Goal: Task Accomplishment & Management: Use online tool/utility

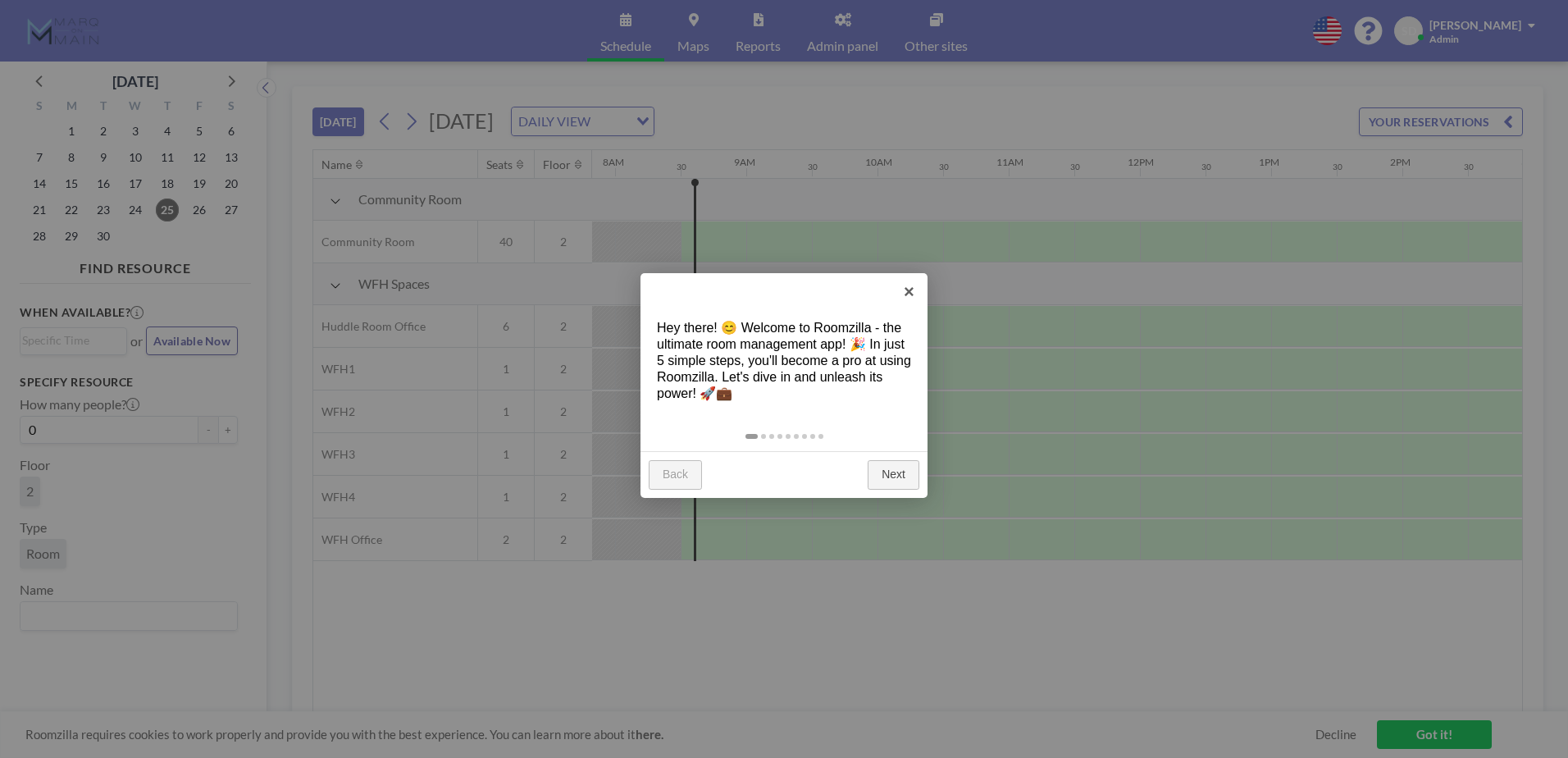
scroll to position [0, 1050]
click at [900, 455] on div "Back Next" at bounding box center [784, 474] width 287 height 47
click at [901, 467] on link "Next" at bounding box center [894, 475] width 52 height 30
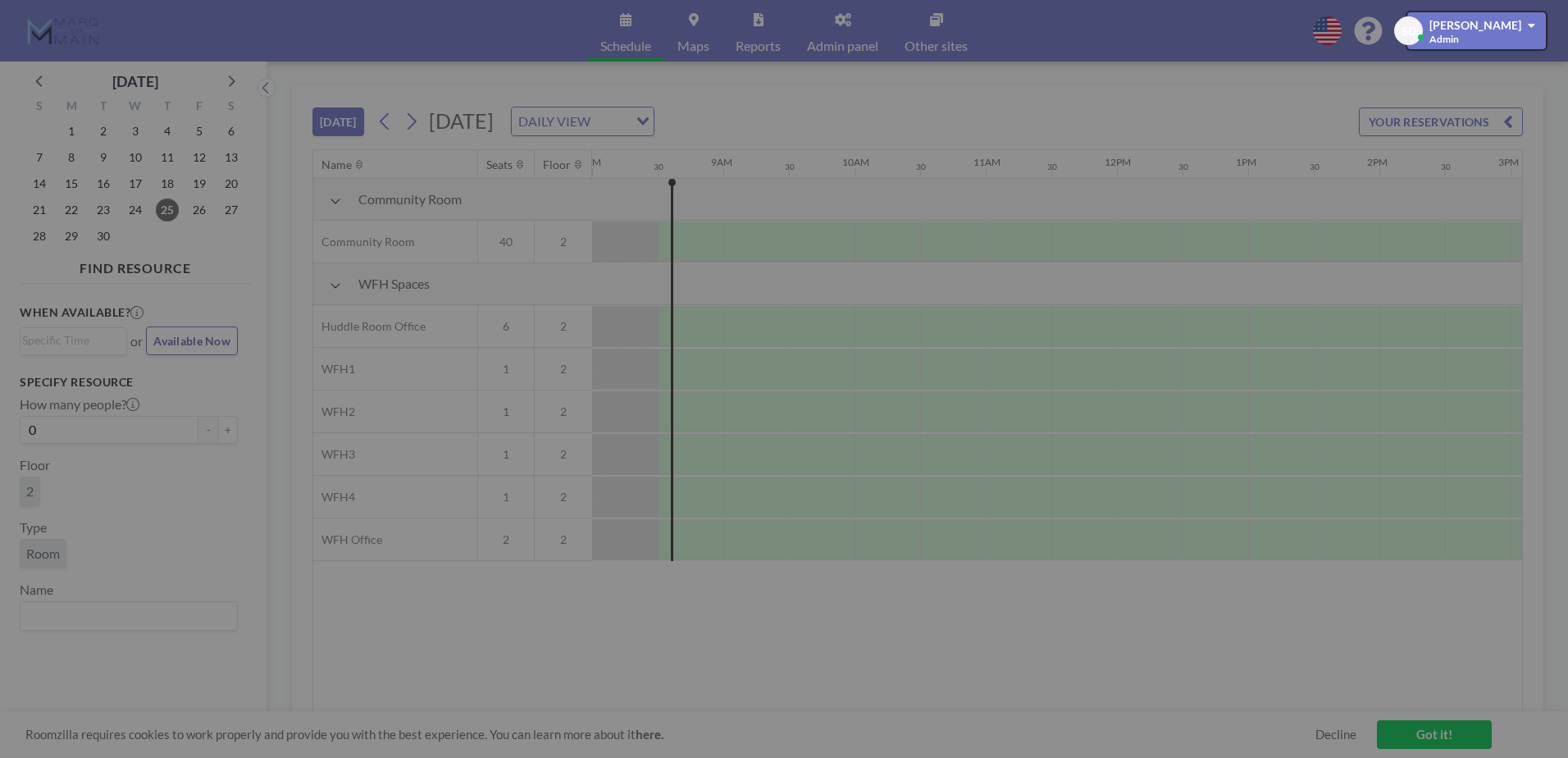
click at [901, 467] on div at bounding box center [784, 379] width 1568 height 758
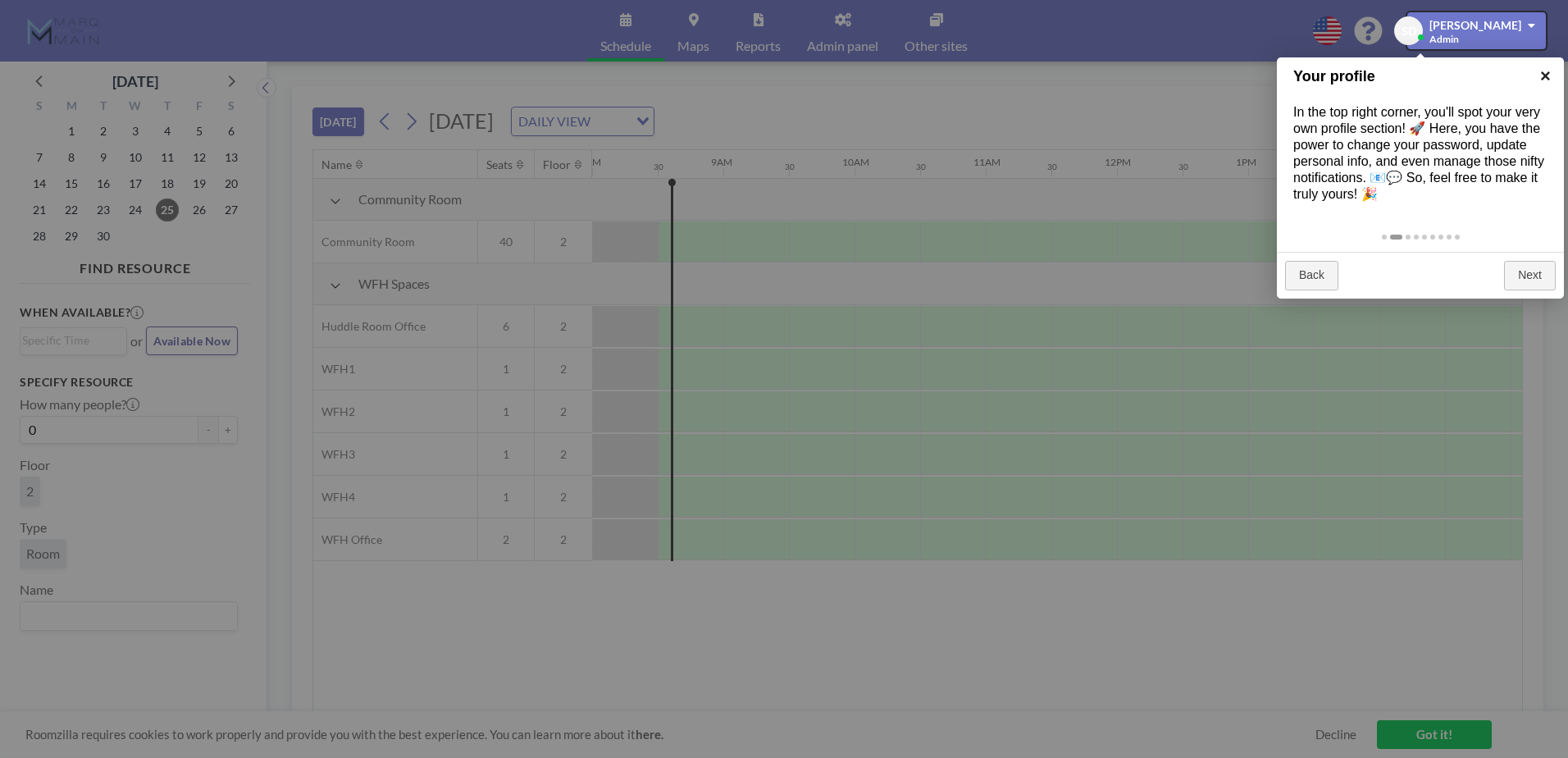
click at [1549, 81] on link "×" at bounding box center [1546, 75] width 37 height 37
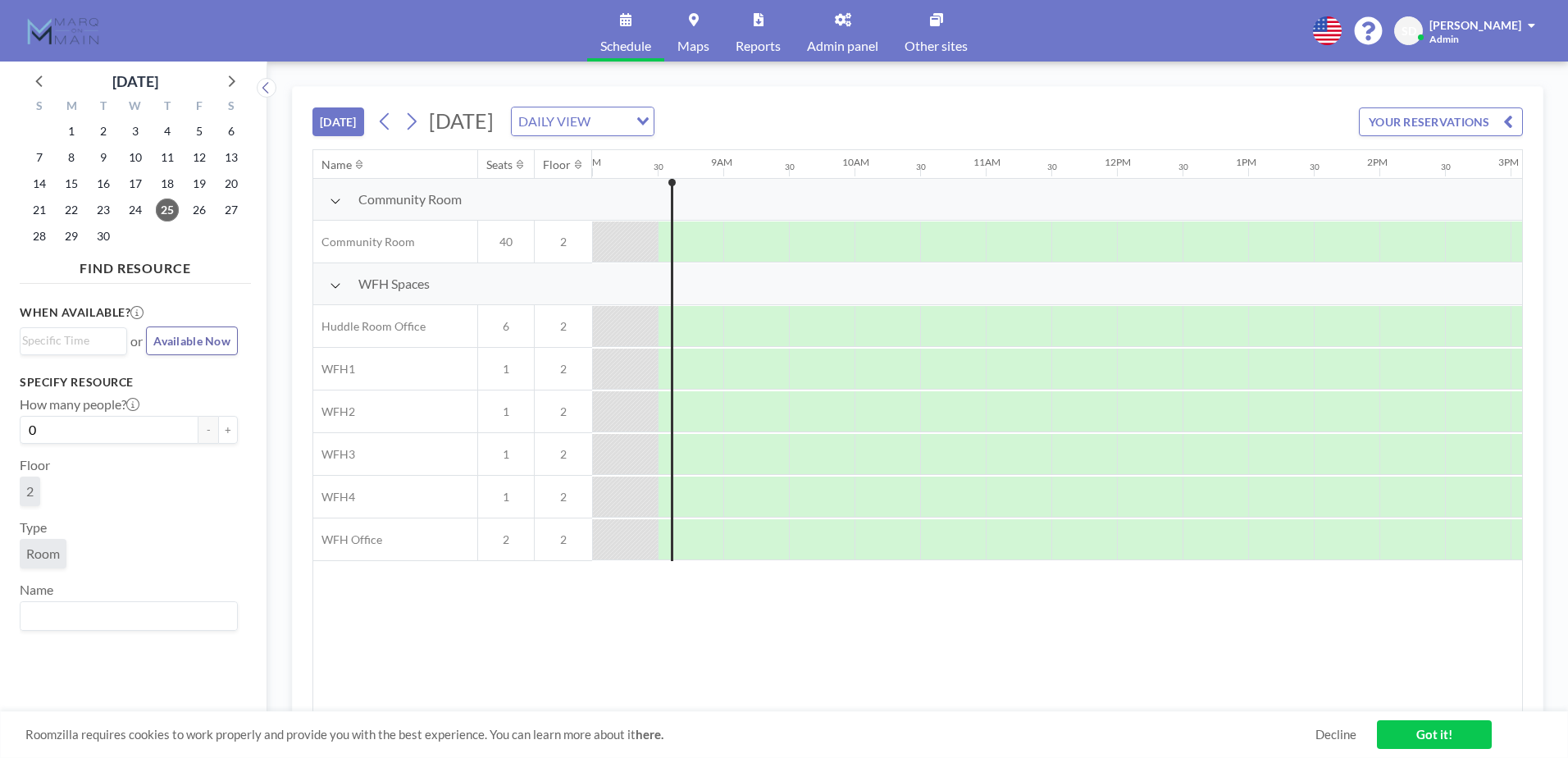
click at [628, 121] on div "DAILY VIEW" at bounding box center [570, 120] width 117 height 25
click at [783, 174] on li "WEEKLY VIEW" at bounding box center [794, 174] width 141 height 24
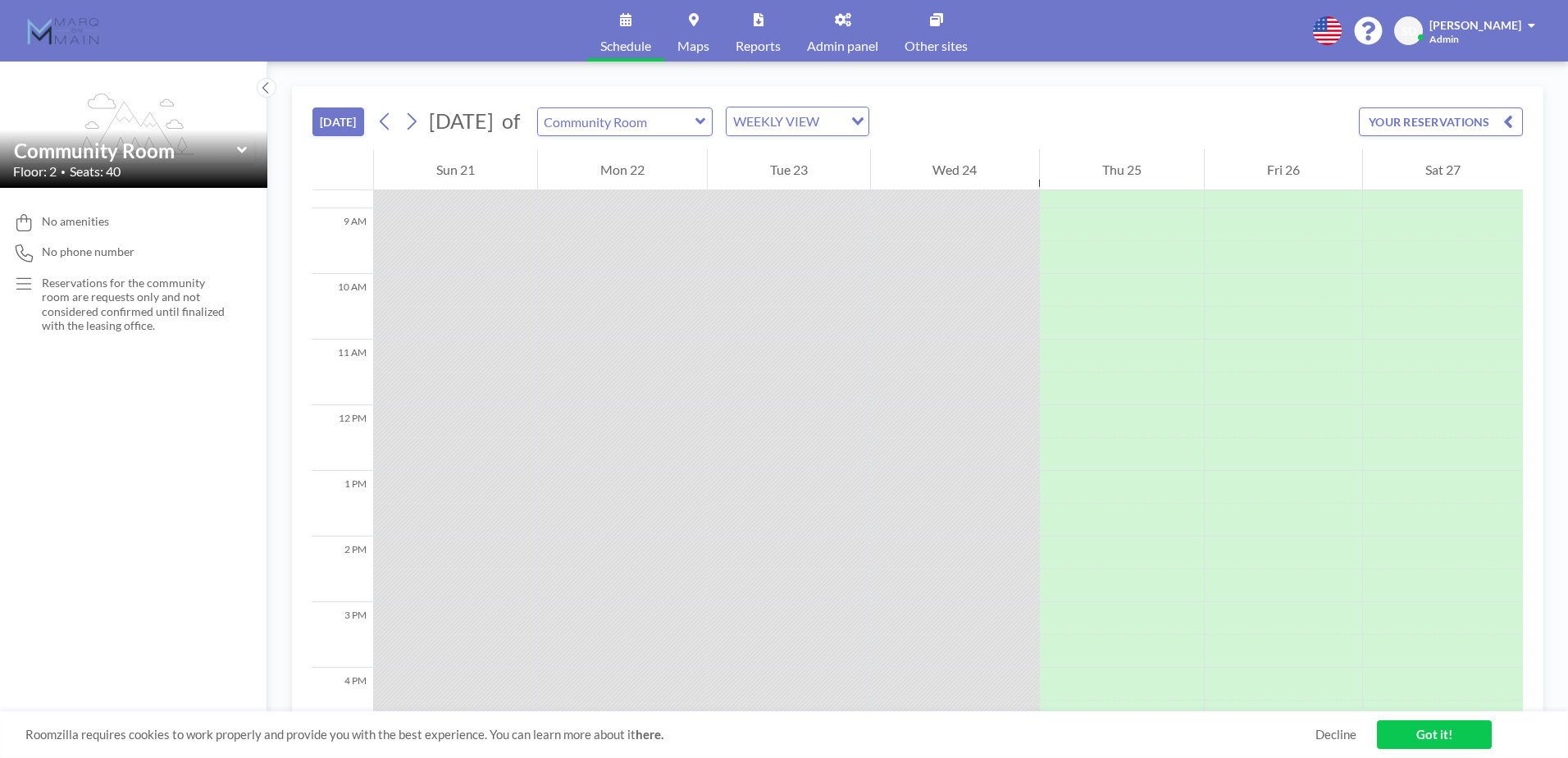
scroll to position [361, 0]
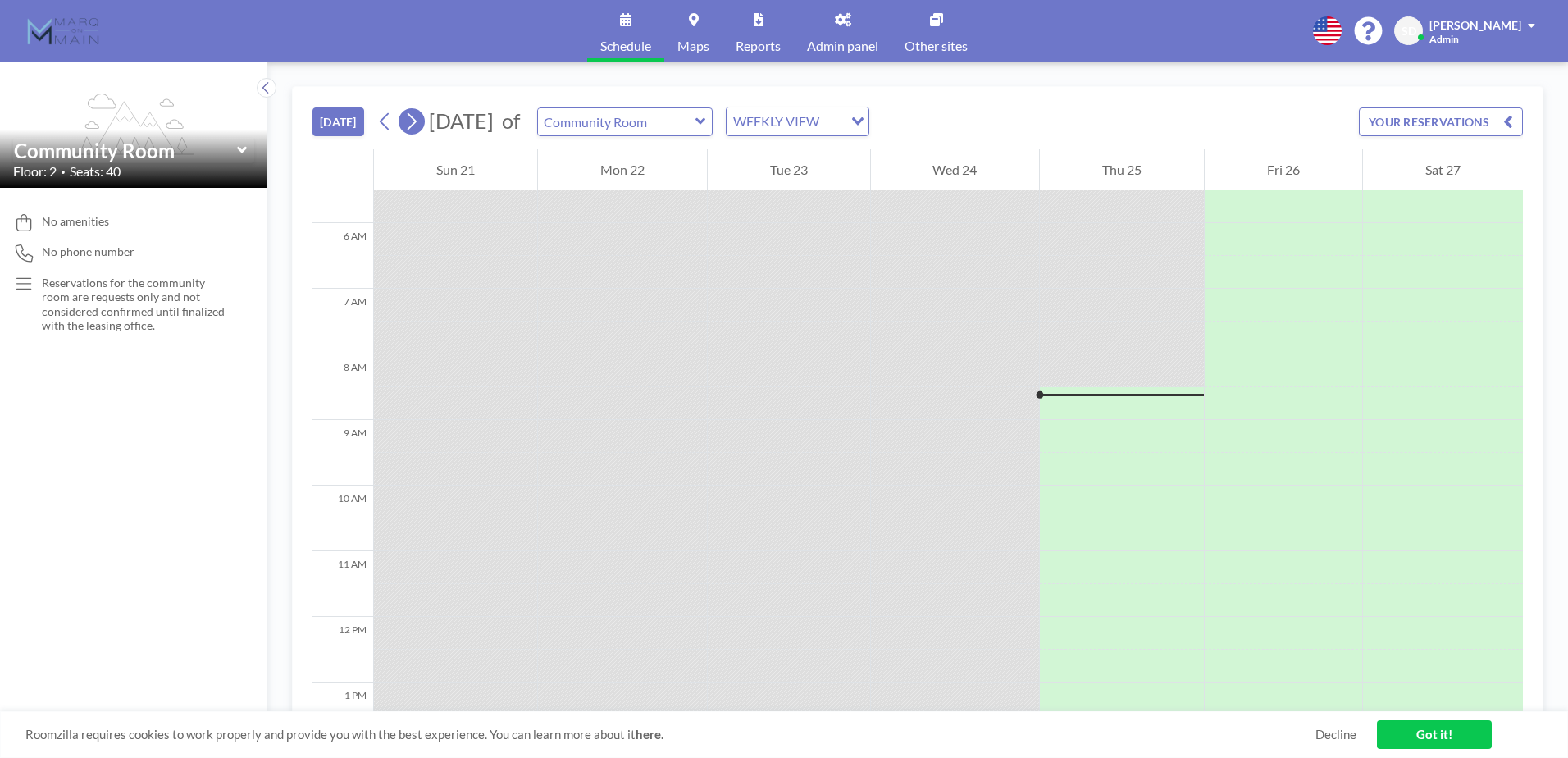
click at [417, 113] on icon at bounding box center [411, 122] width 16 height 25
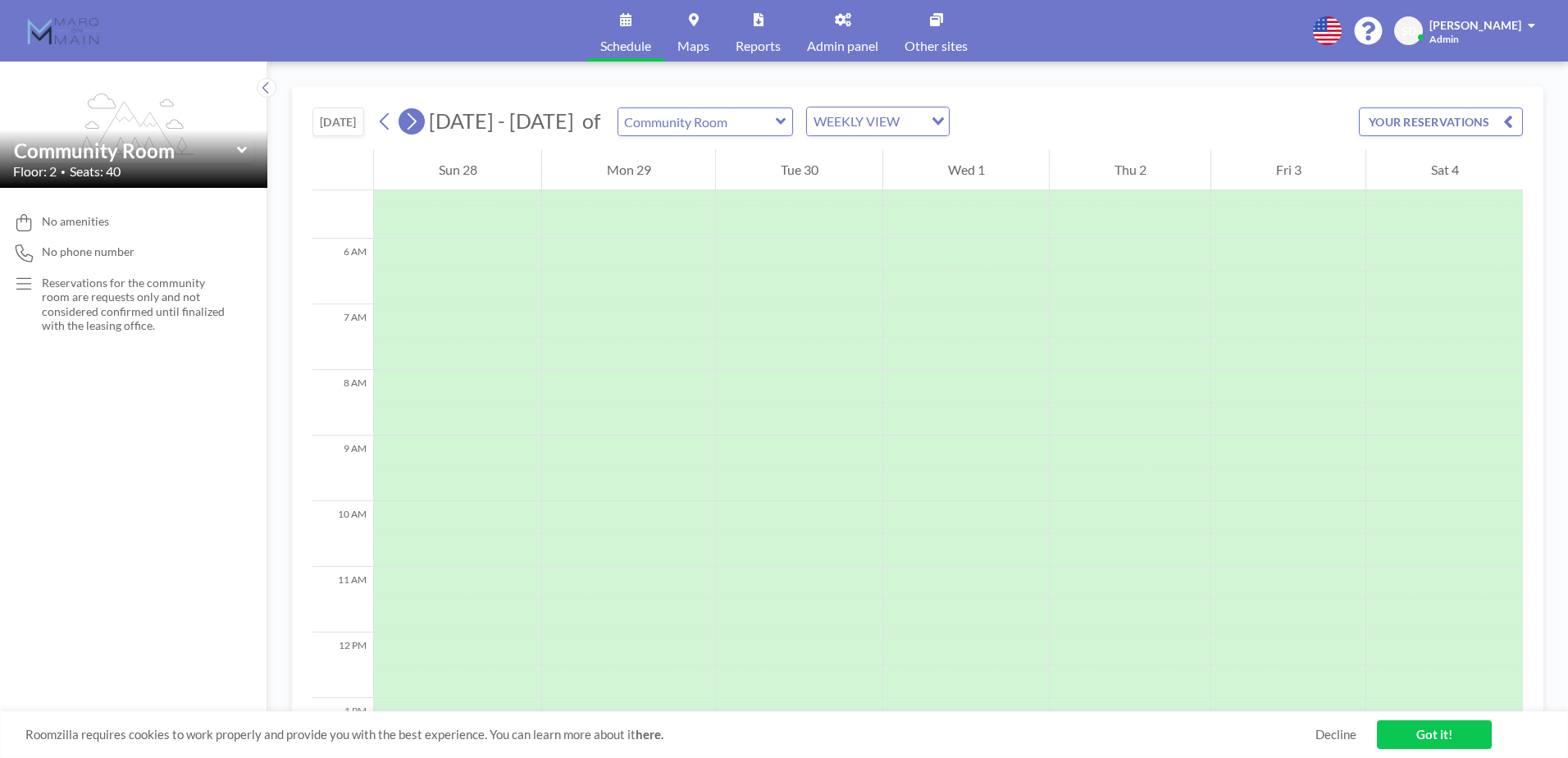
scroll to position [525, 0]
click at [415, 117] on icon at bounding box center [412, 122] width 9 height 17
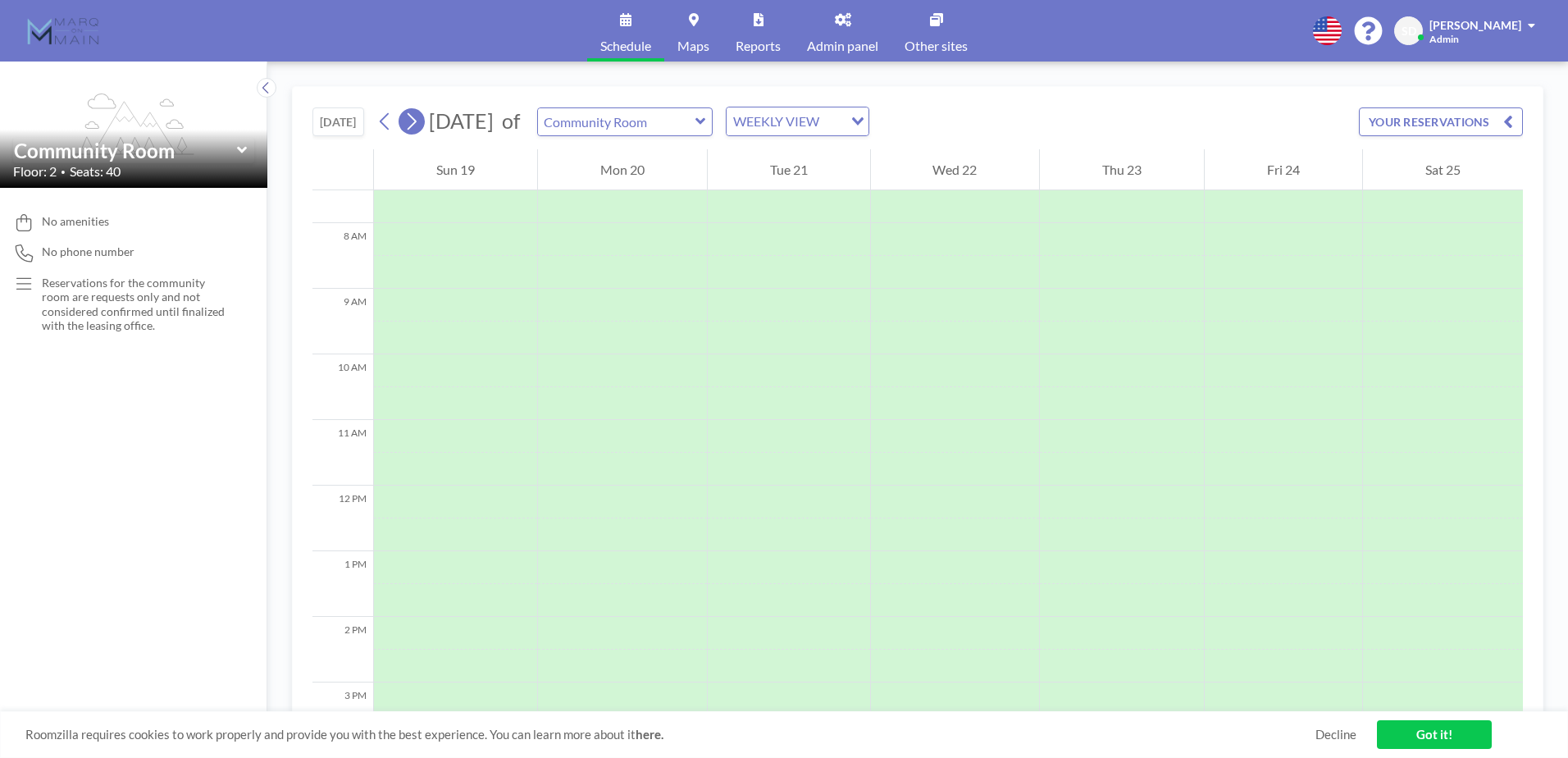
click at [415, 117] on icon at bounding box center [412, 122] width 9 height 17
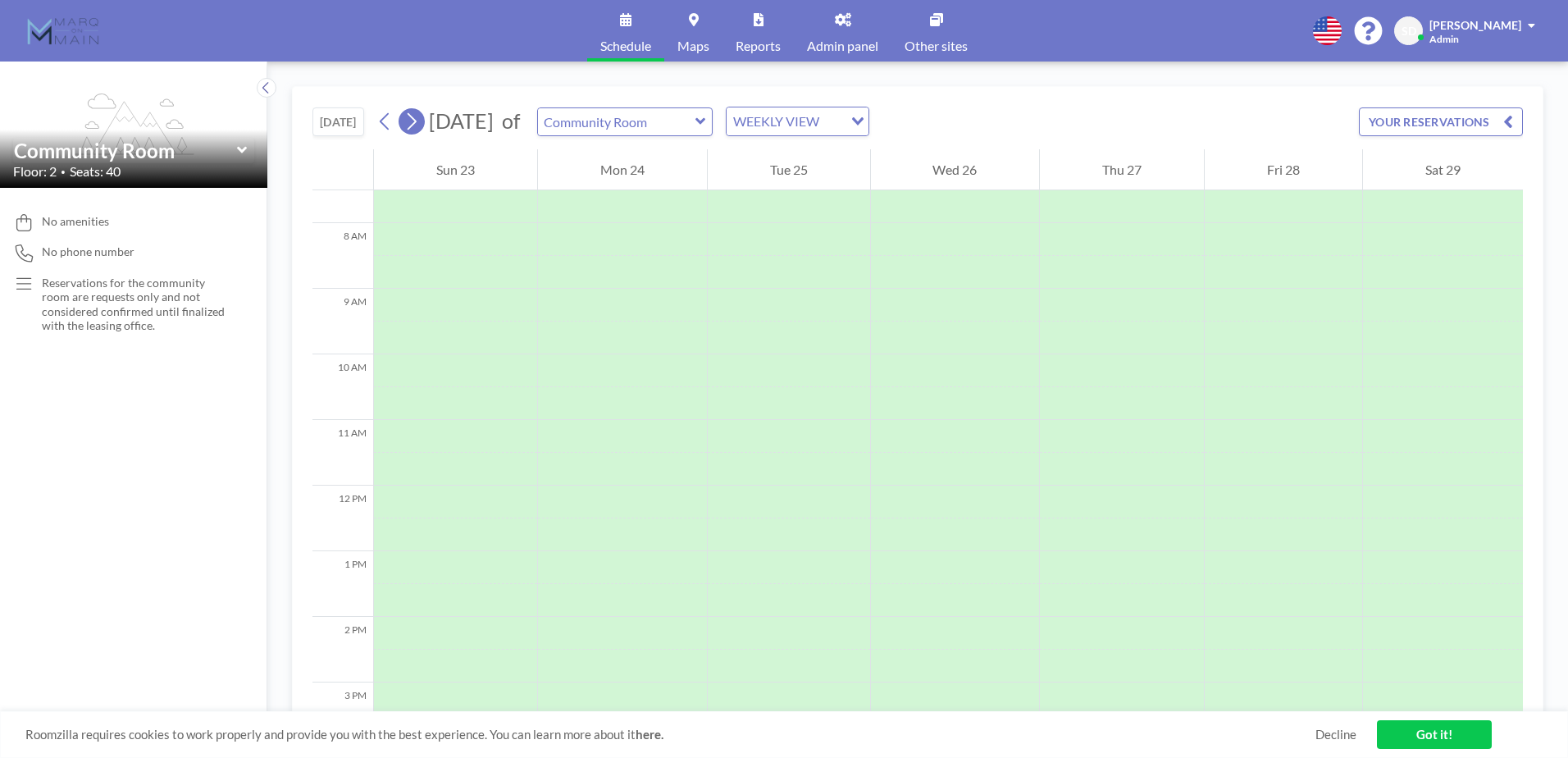
click at [415, 117] on icon at bounding box center [412, 122] width 9 height 17
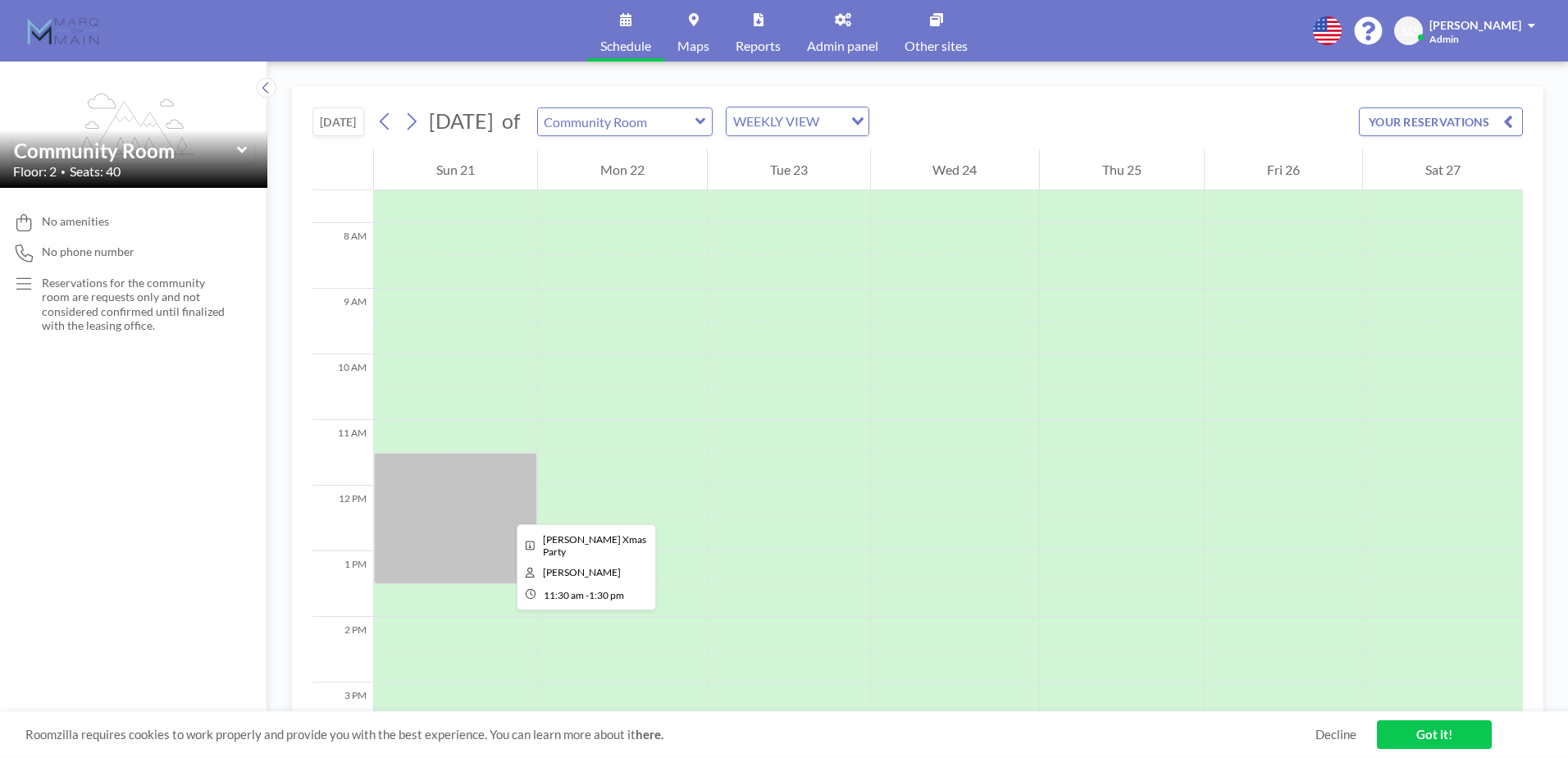
click at [500, 510] on div at bounding box center [455, 518] width 163 height 131
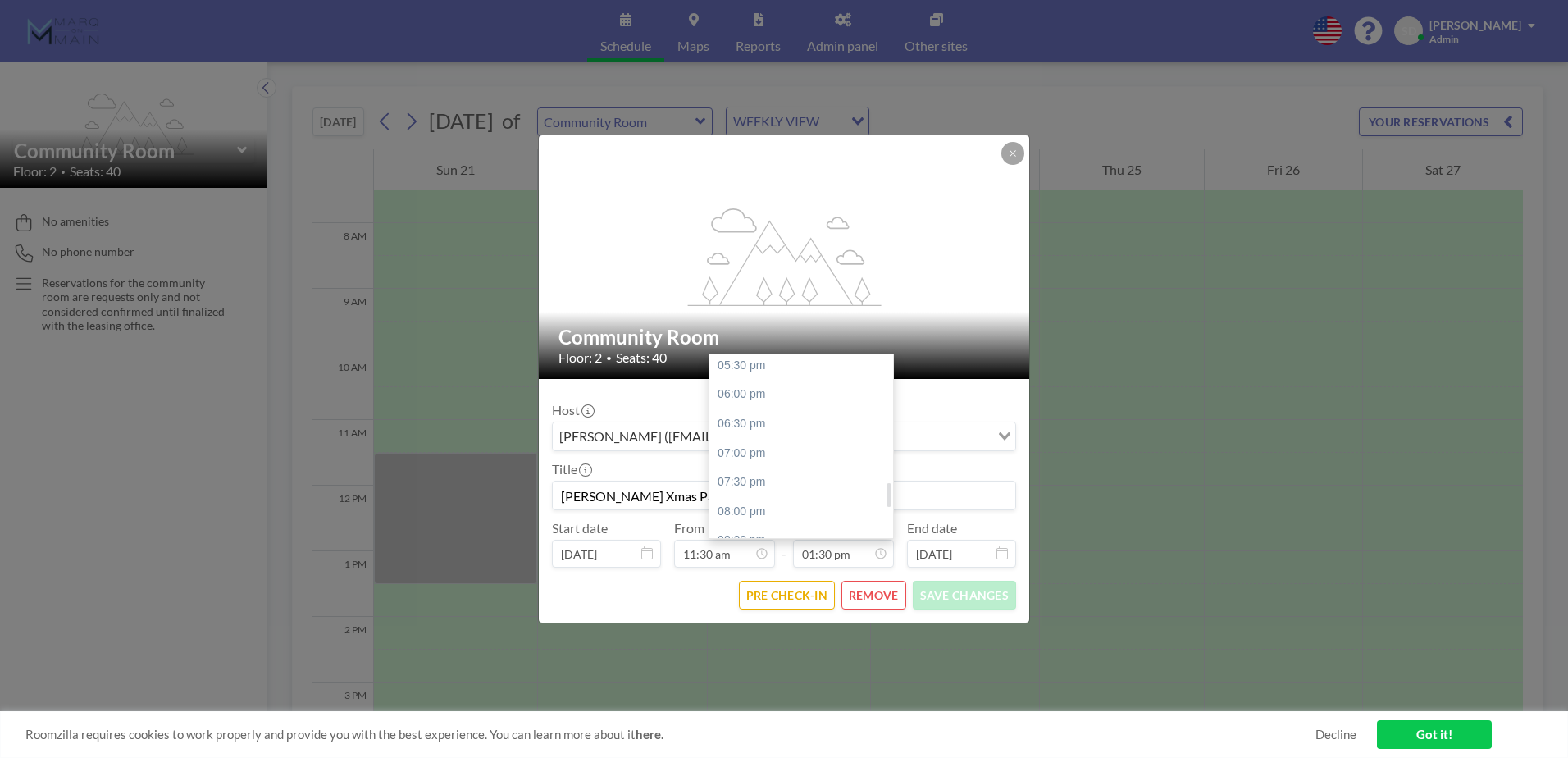
scroll to position [1034, 0]
click at [766, 388] on div "06:00 pm" at bounding box center [805, 386] width 192 height 30
type input "06:00 pm"
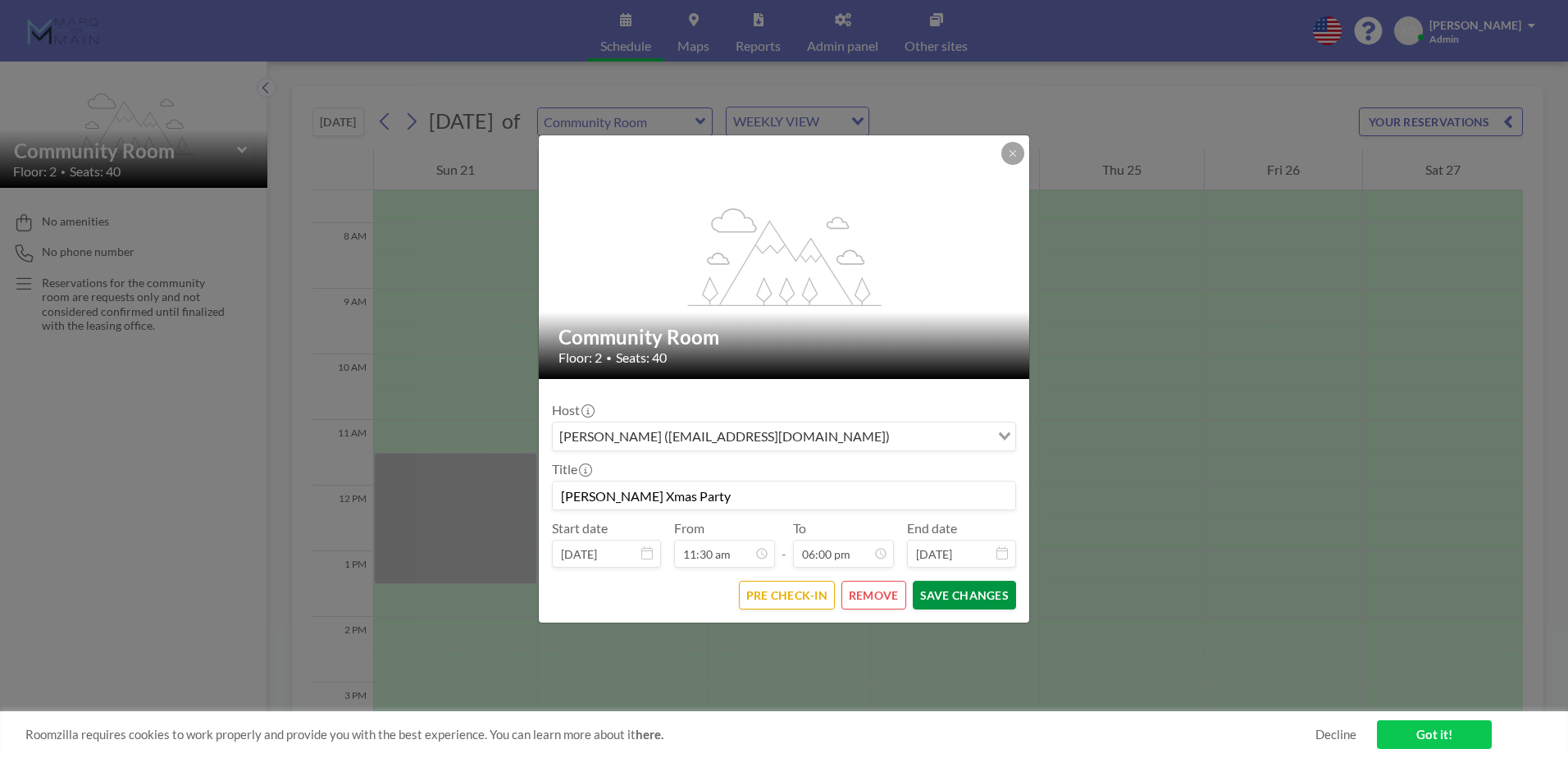
click at [954, 598] on button "SAVE CHANGES" at bounding box center [964, 595] width 103 height 29
